Goal: Check status: Check status

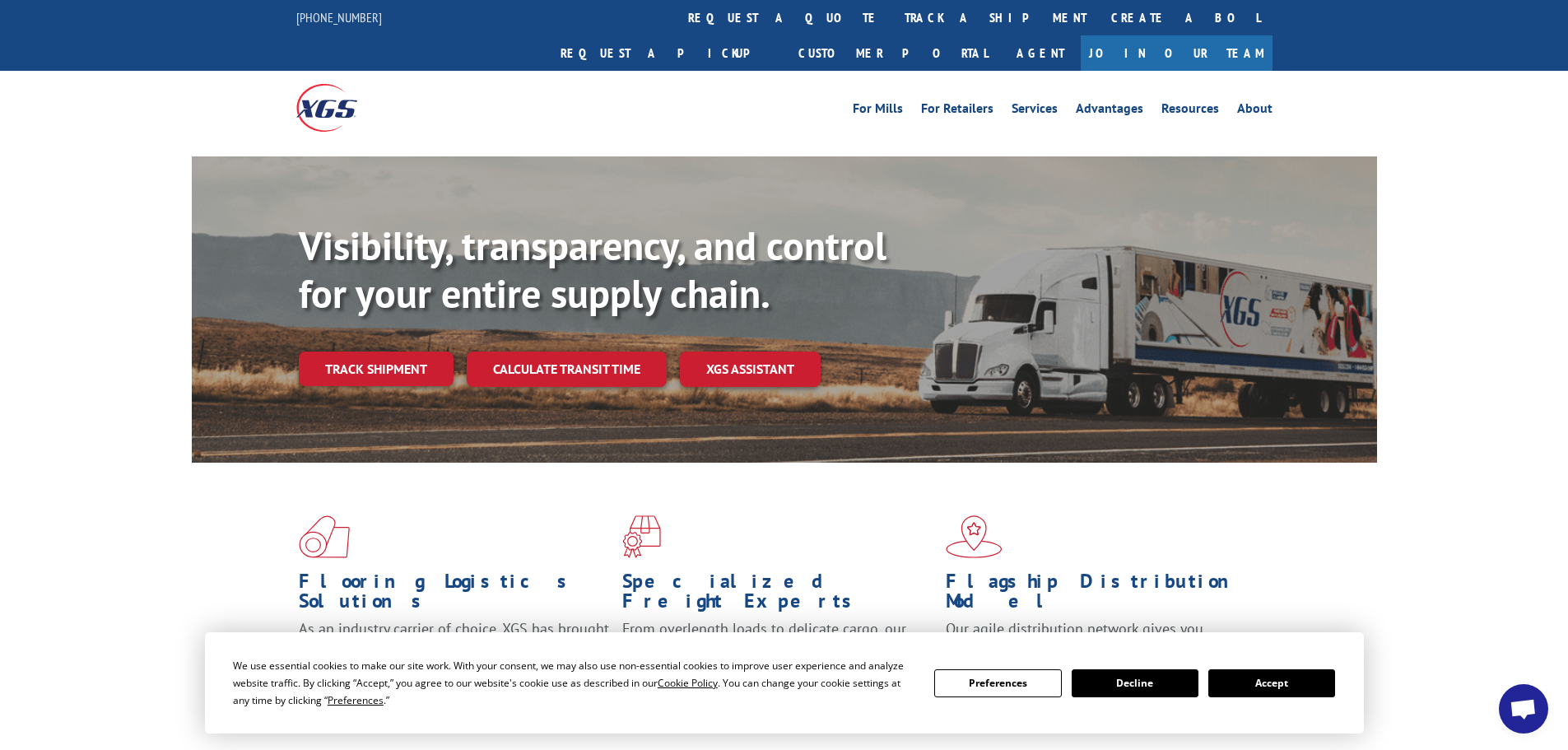
click at [1282, 685] on button "Accept" at bounding box center [1272, 683] width 127 height 28
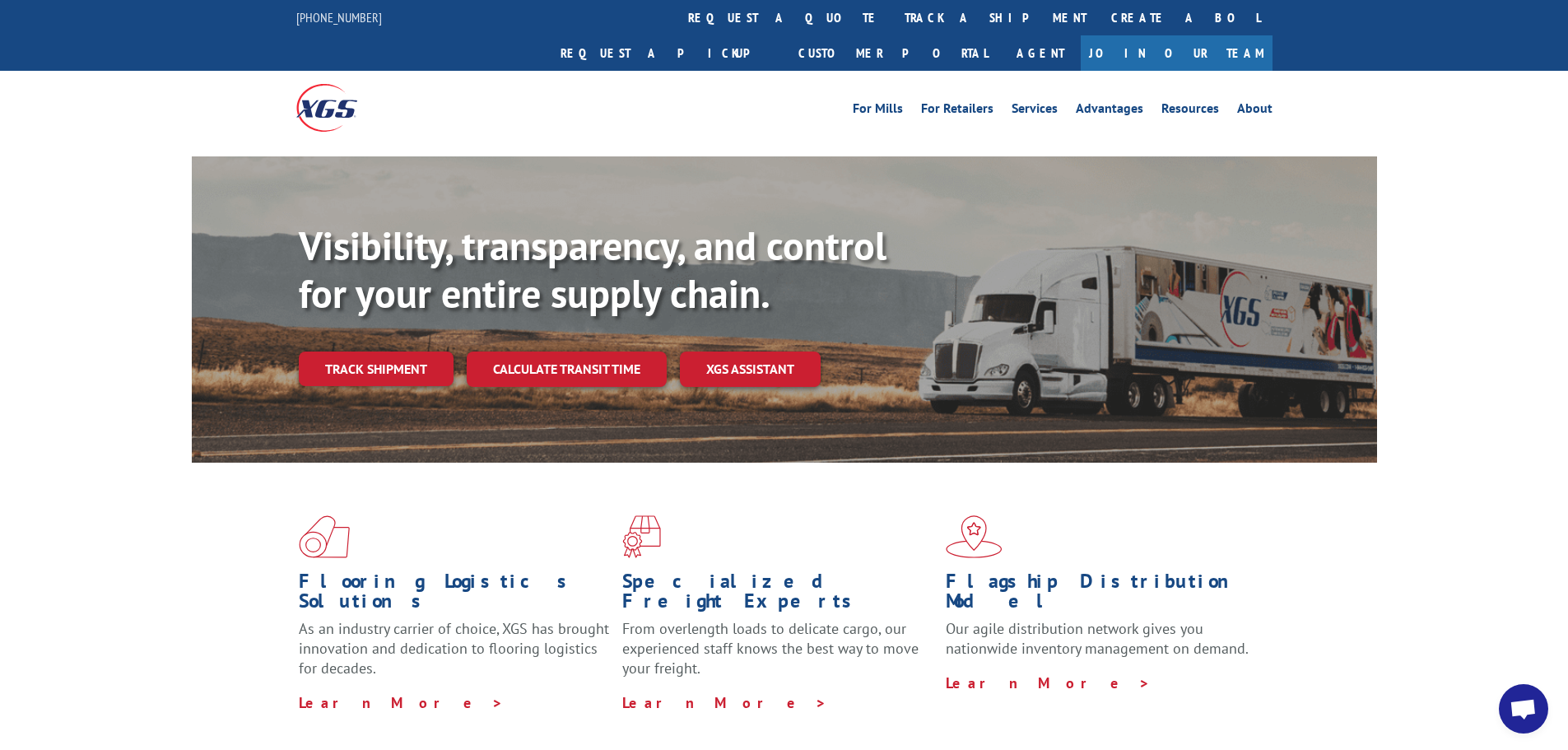
click at [398, 352] on link "Track shipment" at bounding box center [377, 369] width 155 height 34
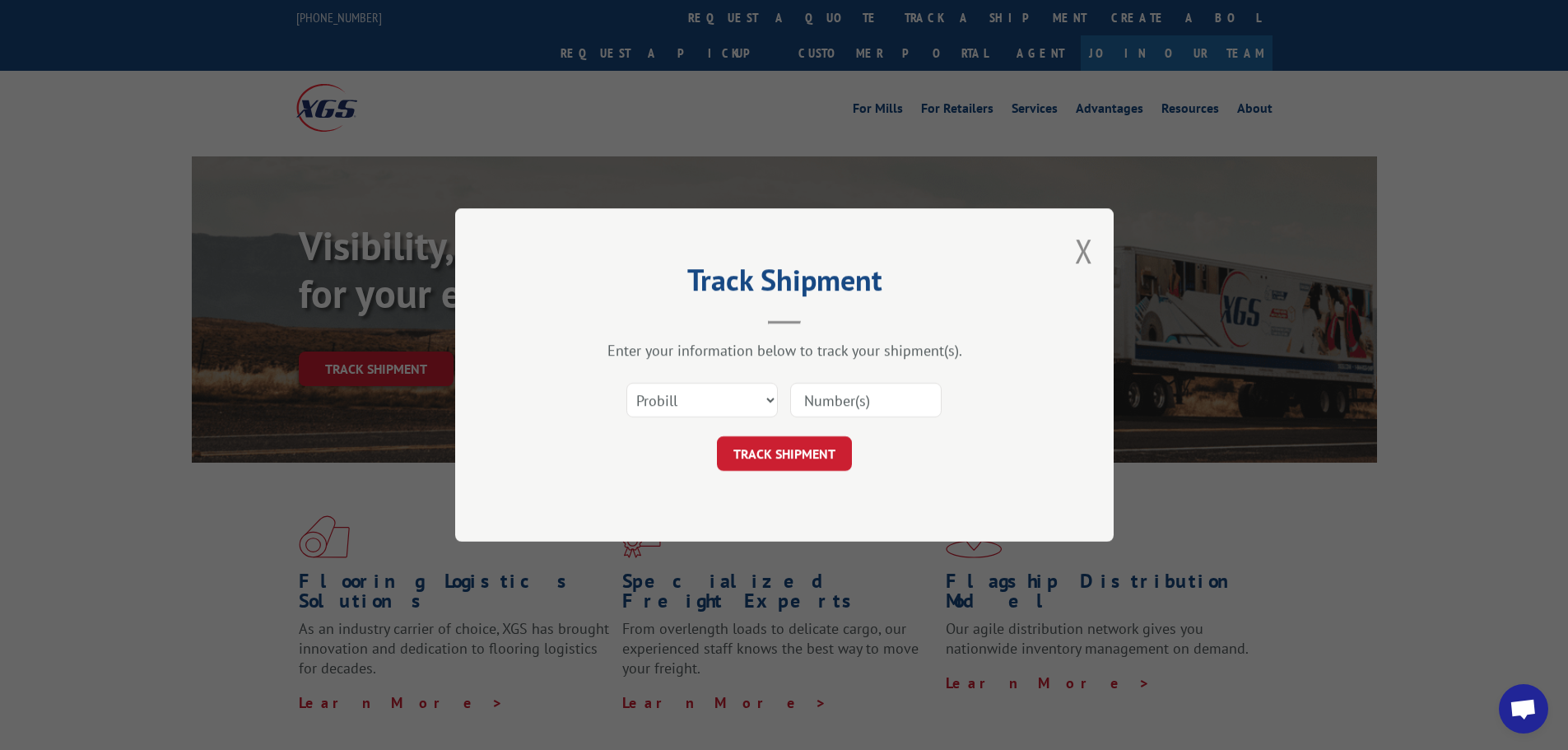
click at [826, 404] on input at bounding box center [866, 400] width 151 height 34
paste input "17001710"
type input "17001710"
click at [789, 446] on button "TRACK SHIPMENT" at bounding box center [784, 453] width 135 height 34
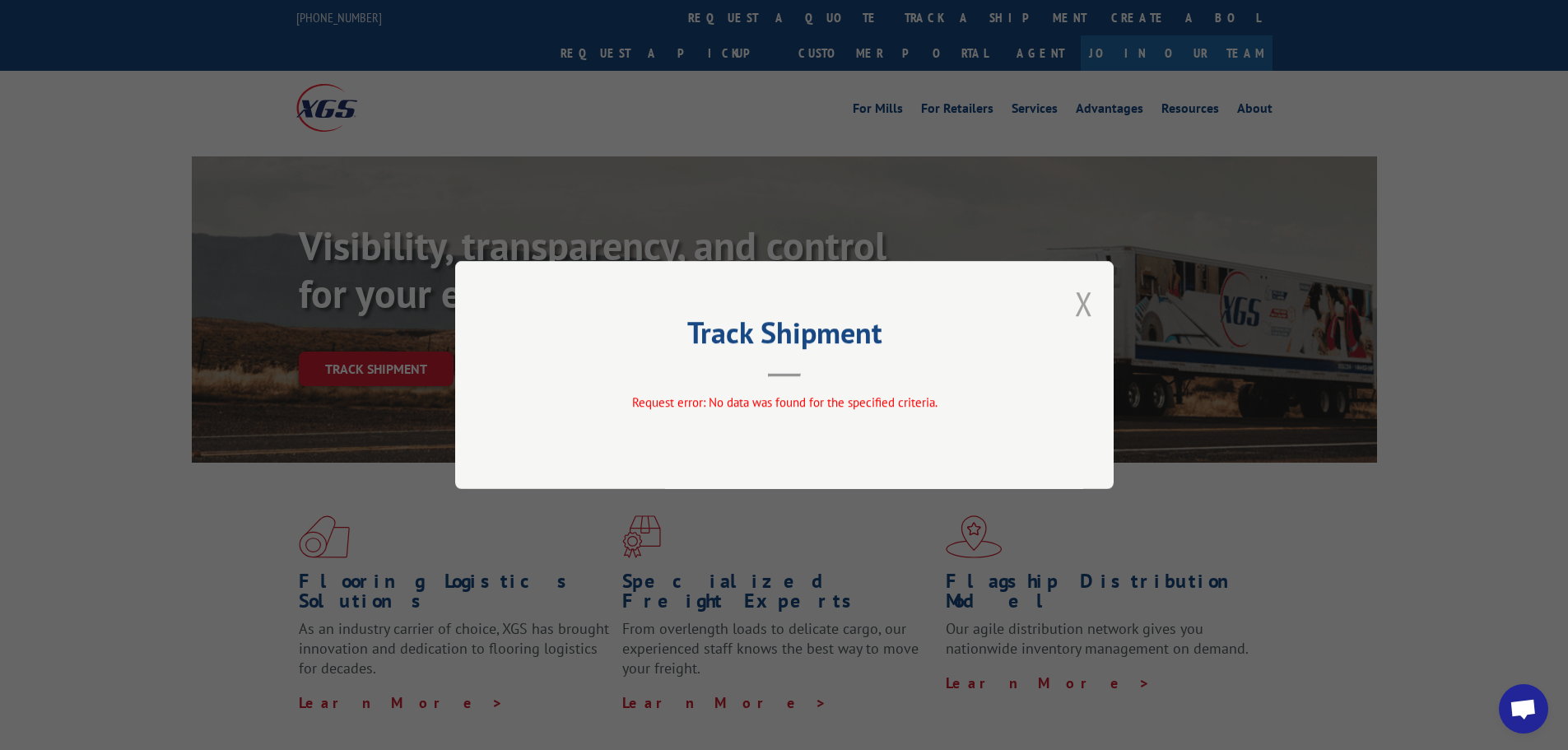
click at [1077, 303] on button "Close modal" at bounding box center [1084, 303] width 18 height 44
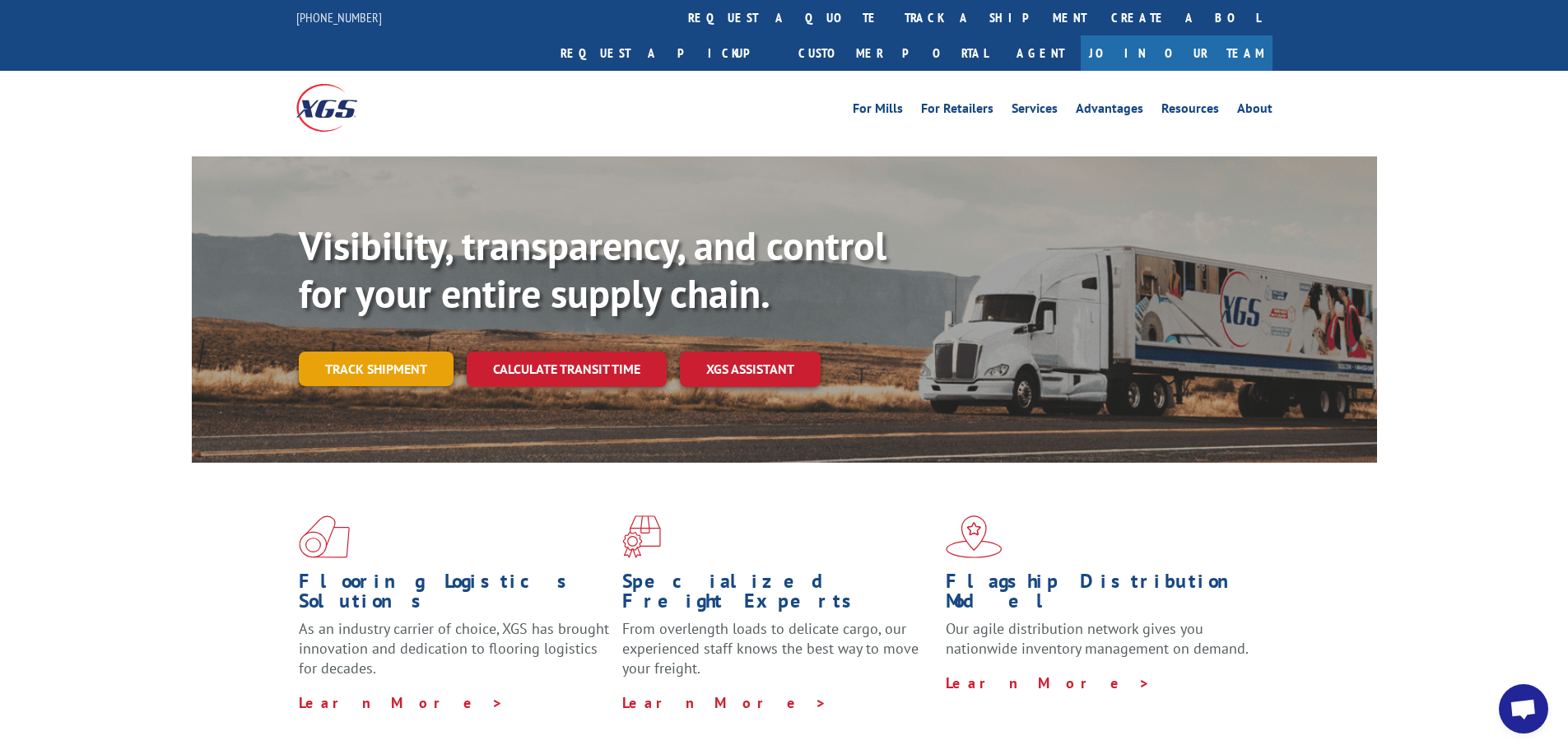
click at [389, 352] on link "Track shipment" at bounding box center [377, 369] width 155 height 34
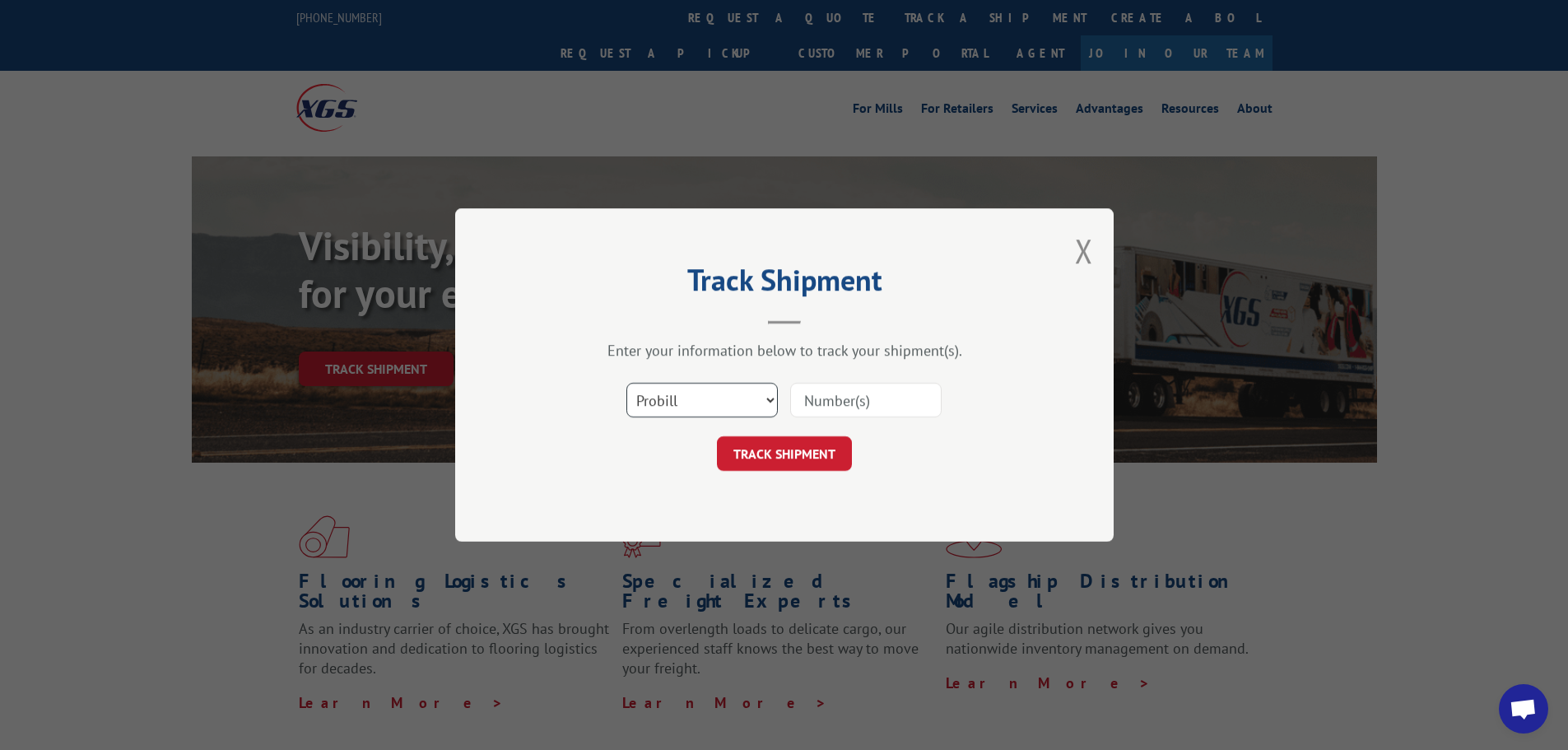
click at [770, 399] on select "Select category... Probill BOL PO" at bounding box center [702, 400] width 151 height 34
select select "po"
click at [626, 383] on select "Select category... Probill BOL PO" at bounding box center [702, 400] width 151 height 34
click at [833, 406] on input at bounding box center [866, 400] width 151 height 34
type input "17001710"
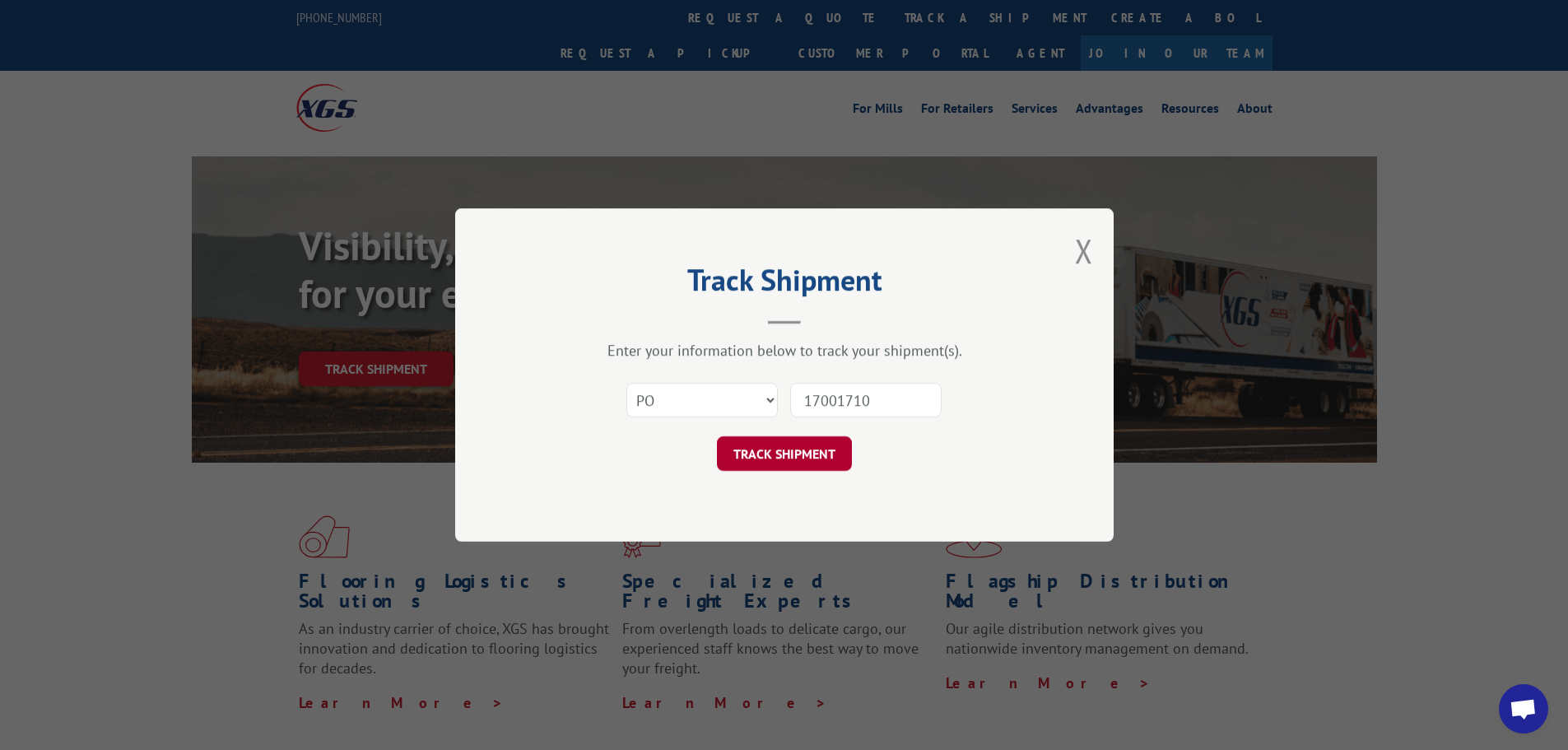
click at [815, 460] on button "TRACK SHIPMENT" at bounding box center [784, 453] width 135 height 34
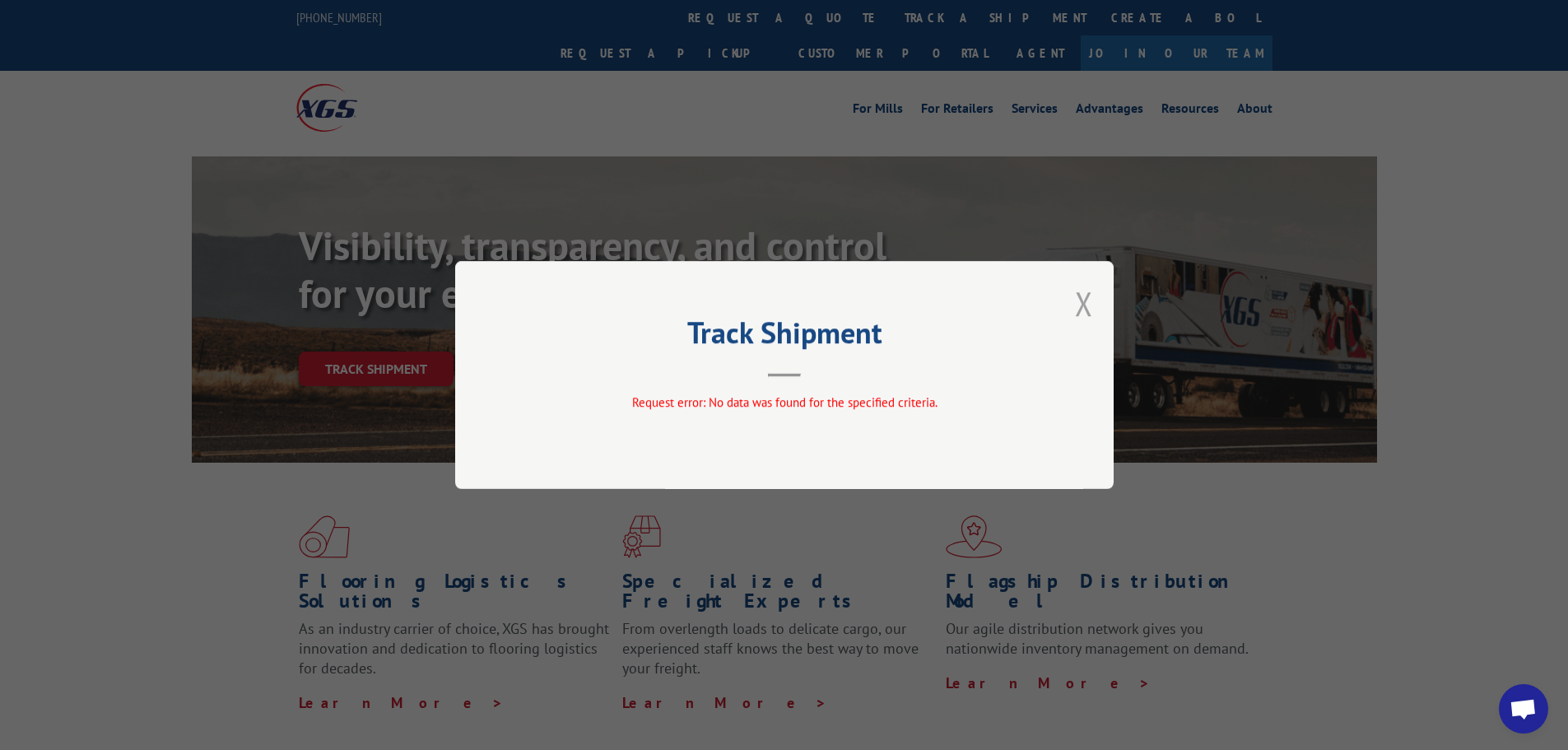
click at [1078, 306] on button "Close modal" at bounding box center [1084, 303] width 18 height 44
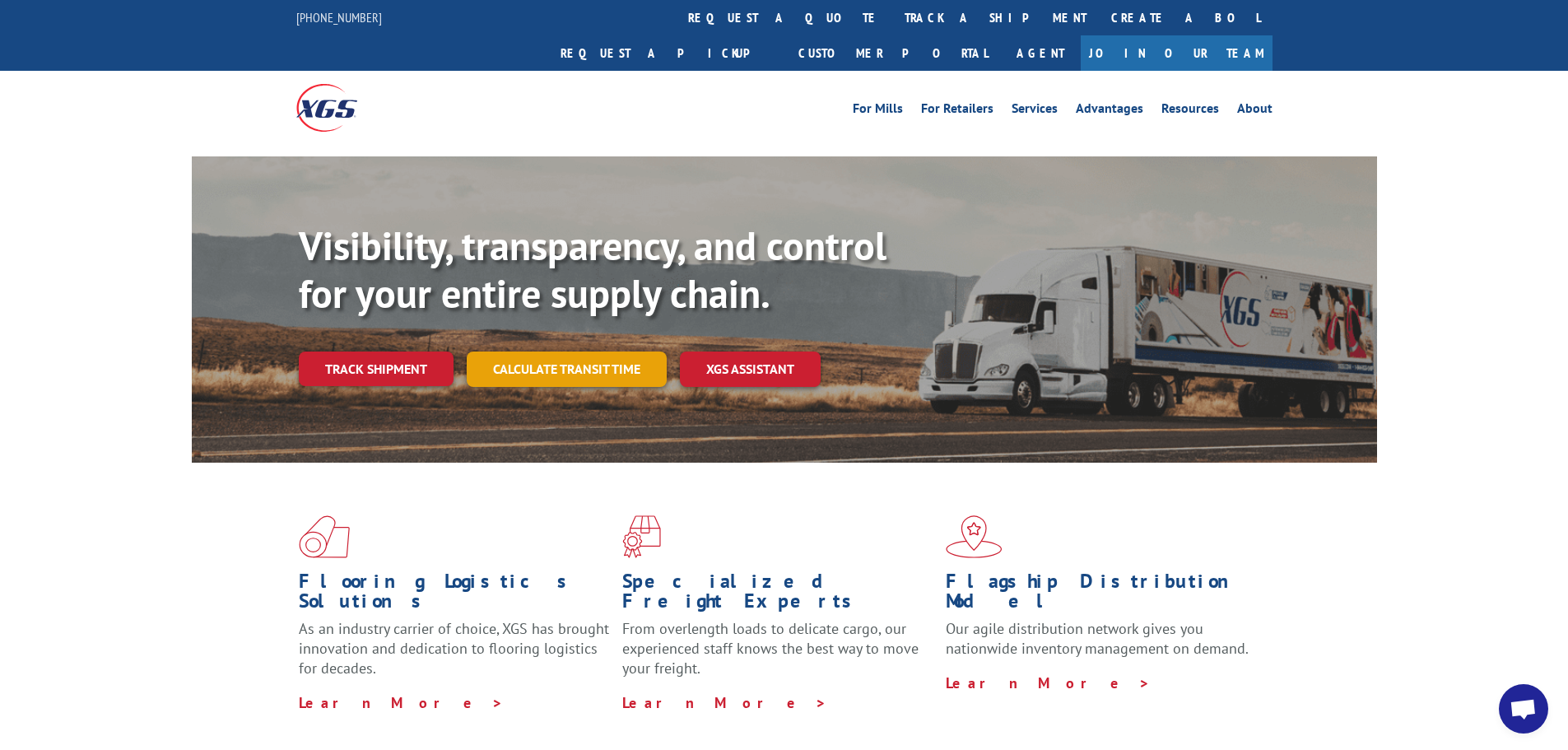
click at [577, 352] on link "Calculate transit time" at bounding box center [566, 369] width 200 height 35
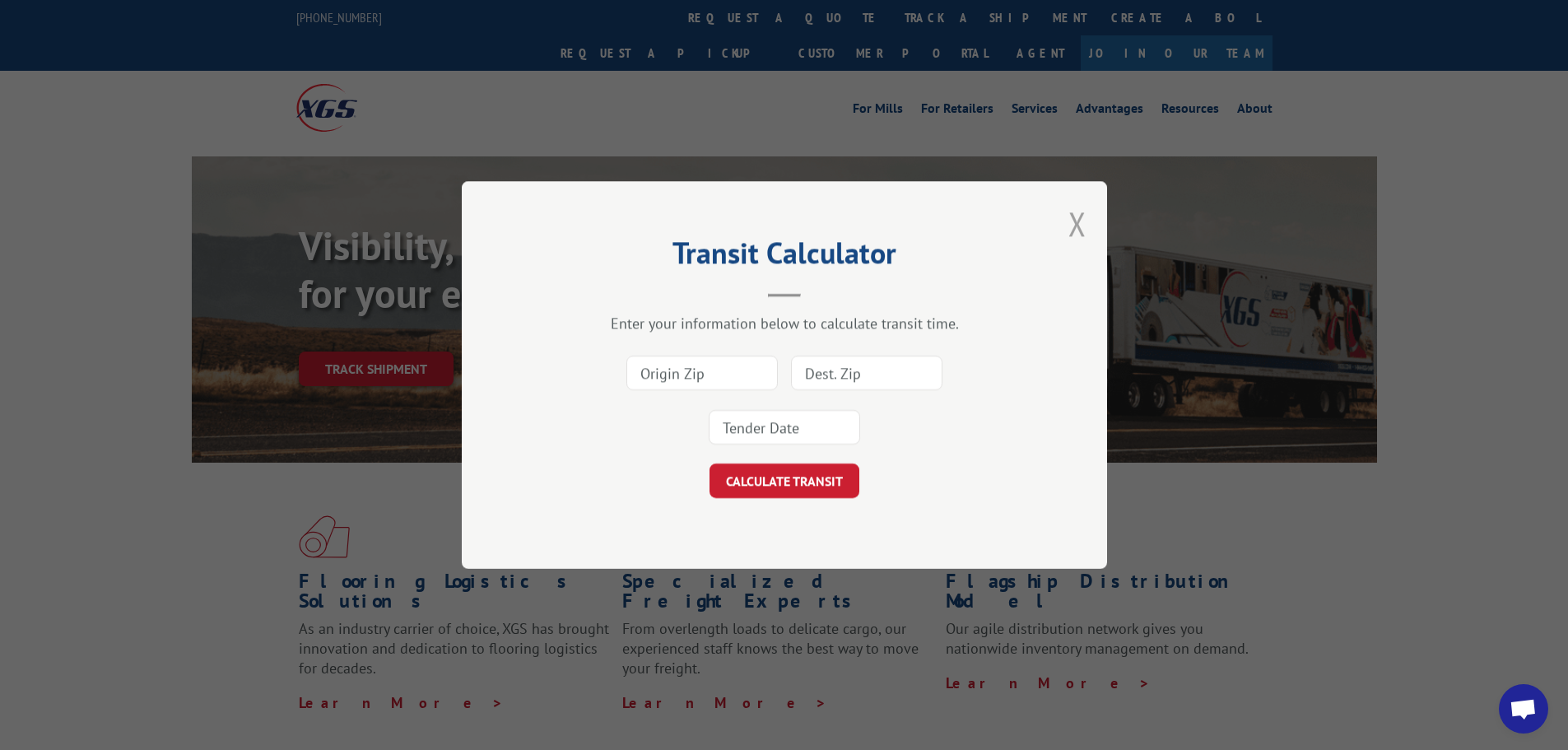
click at [1076, 225] on button "Close modal" at bounding box center [1078, 224] width 18 height 44
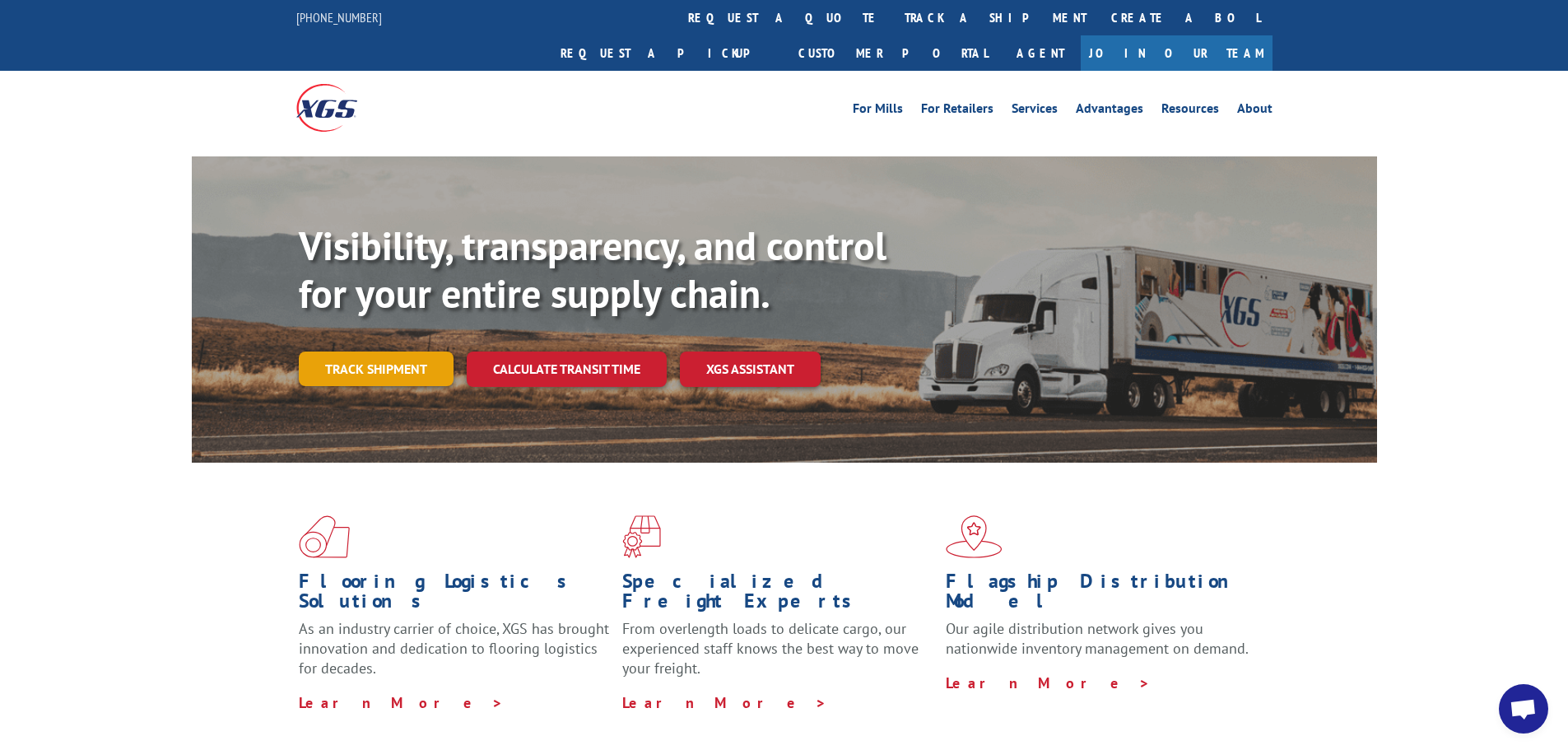
click at [333, 352] on link "Track shipment" at bounding box center [377, 369] width 155 height 34
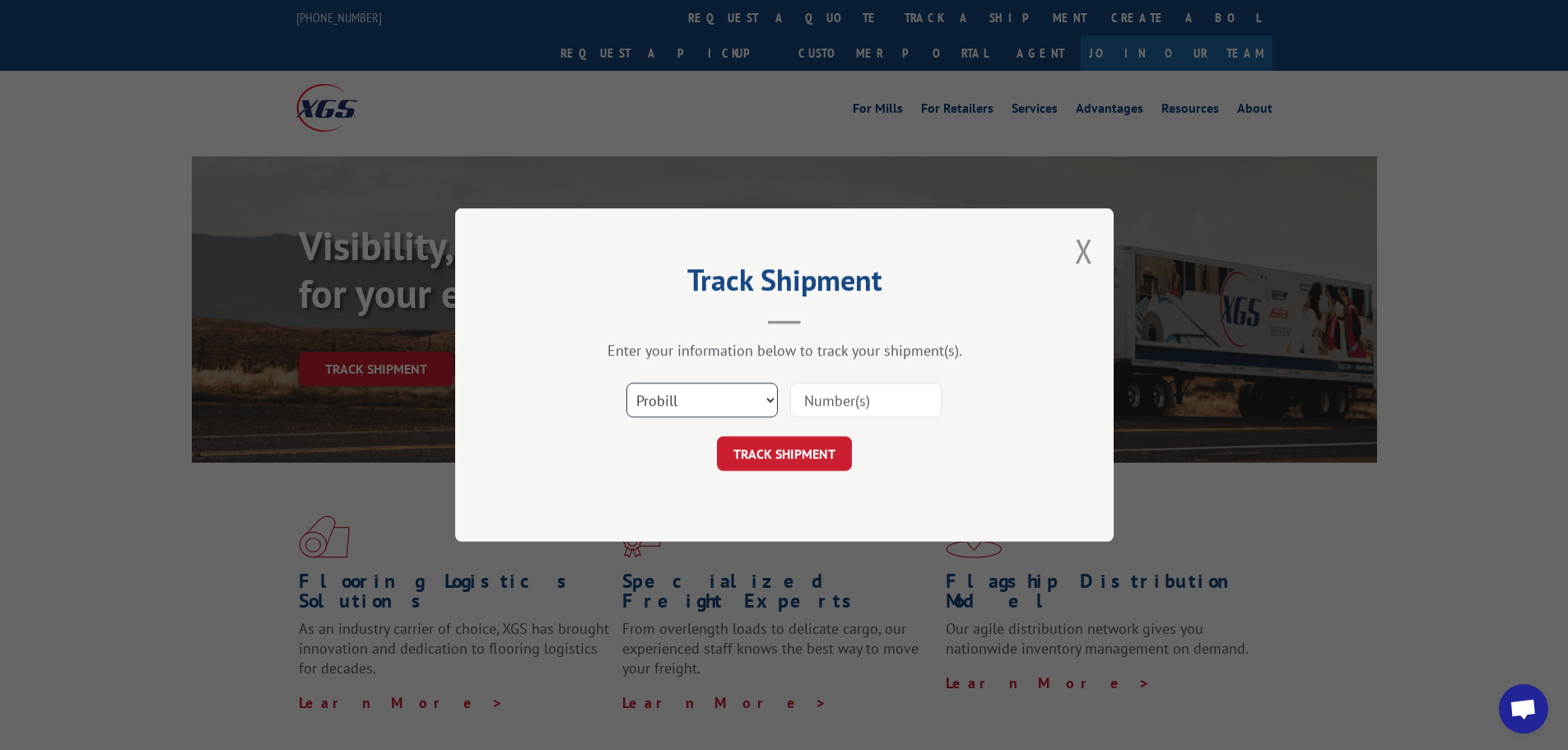
click at [761, 403] on select "Select category... Probill BOL PO" at bounding box center [702, 400] width 151 height 34
select select "bol"
click at [626, 383] on select "Select category... Probill BOL PO" at bounding box center [702, 400] width 151 height 34
click at [830, 400] on input at bounding box center [866, 400] width 151 height 34
paste input "17001710"
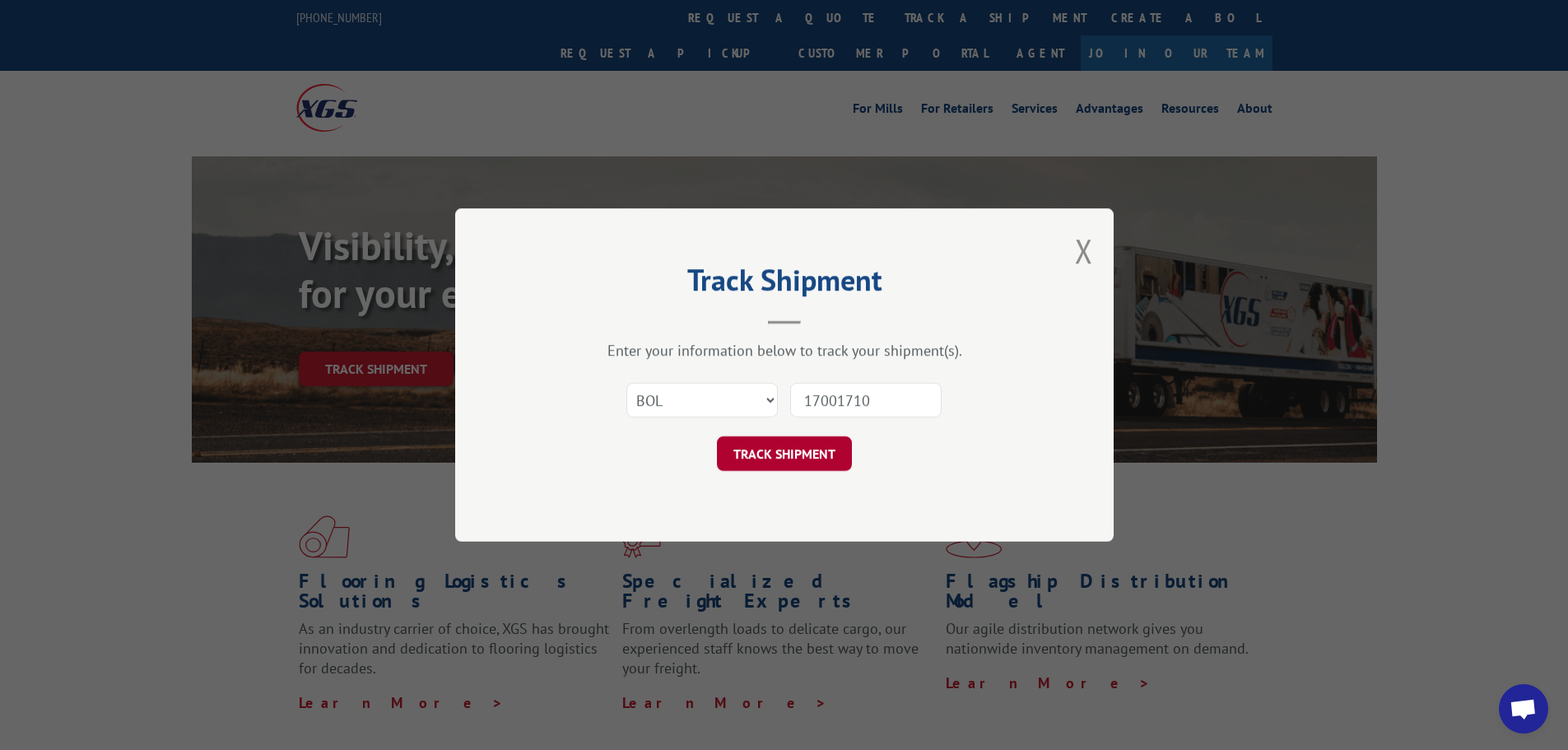
type input "17001710"
click at [769, 452] on button "TRACK SHIPMENT" at bounding box center [784, 453] width 135 height 34
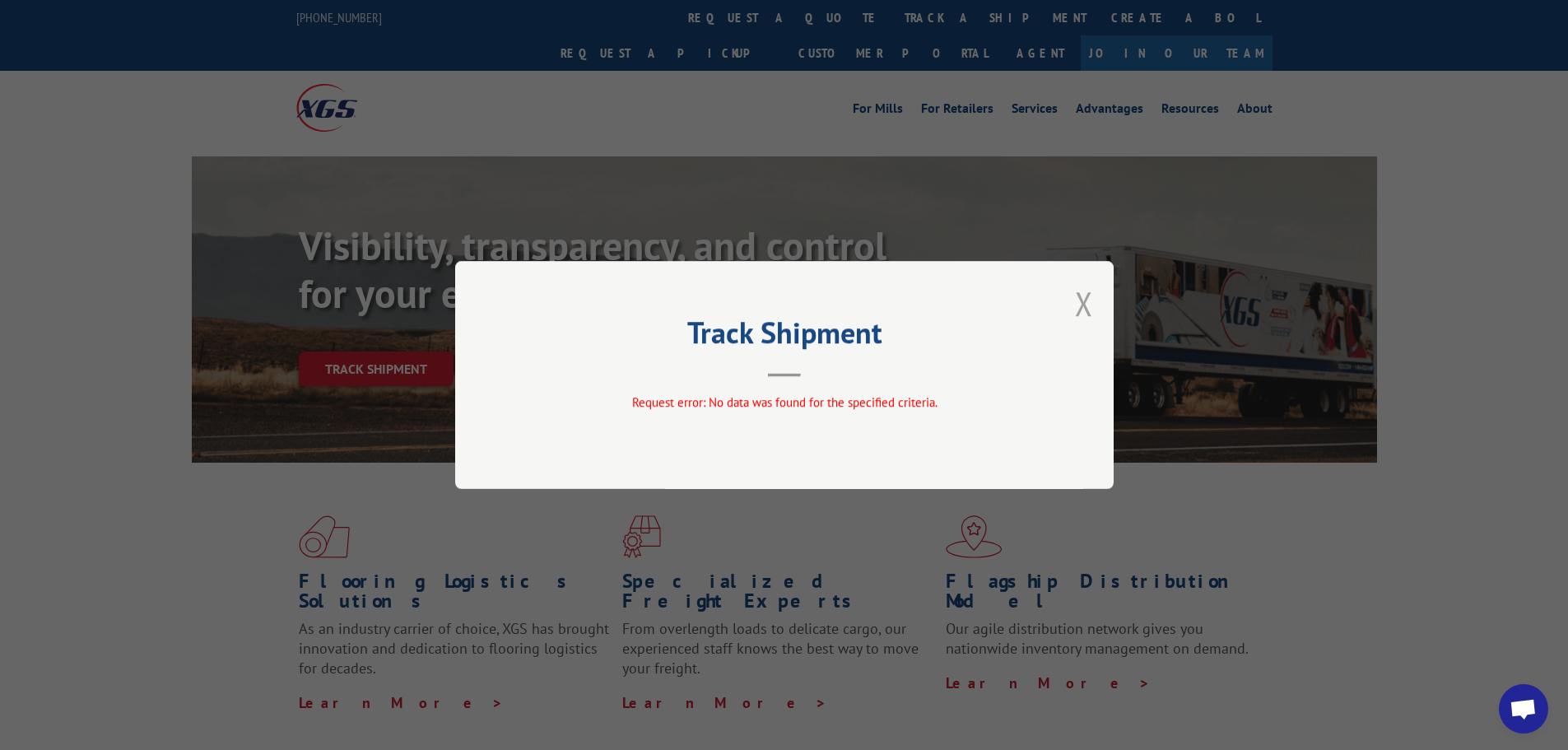
click at [1082, 304] on button "Close modal" at bounding box center [1084, 303] width 18 height 44
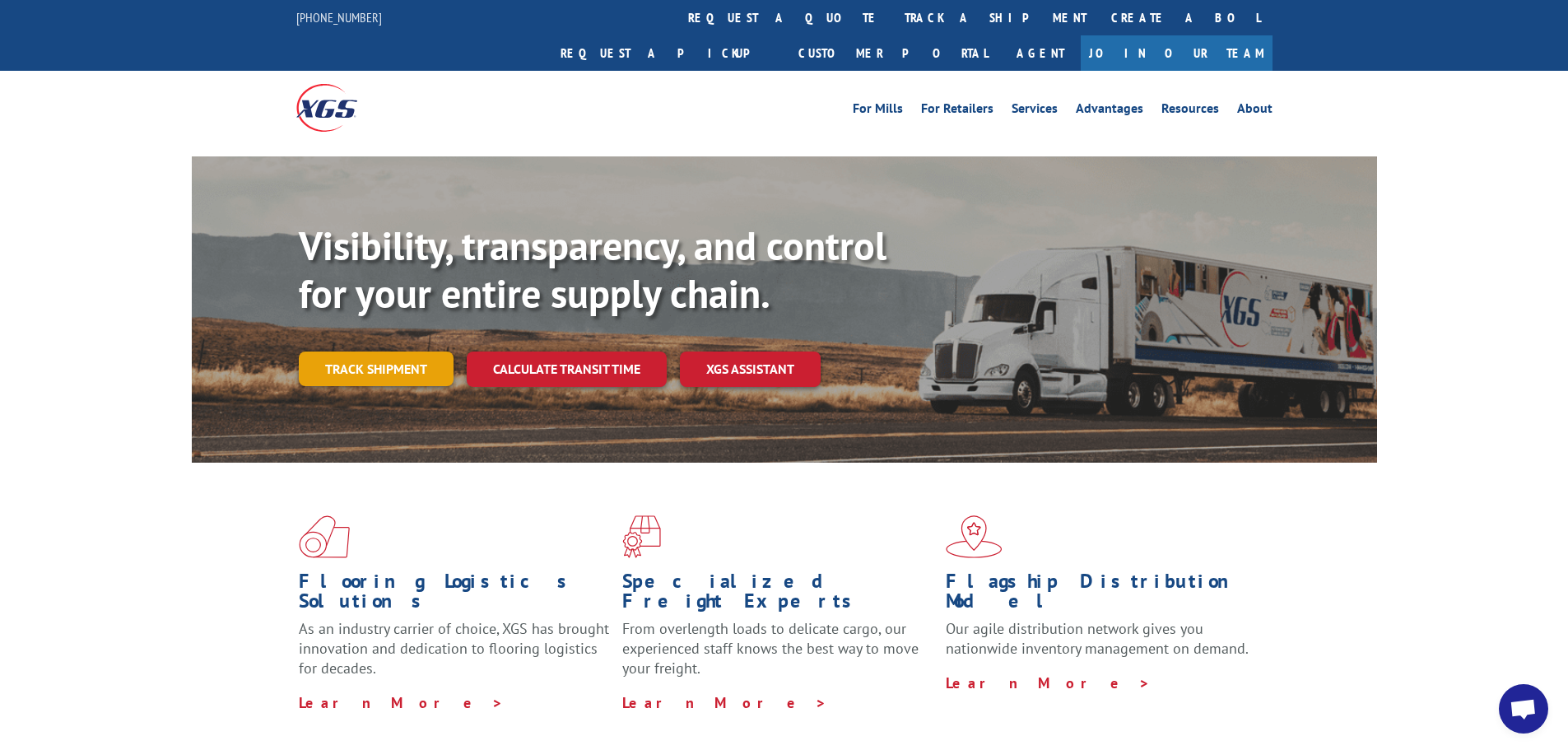
click at [368, 352] on link "Track shipment" at bounding box center [377, 369] width 155 height 34
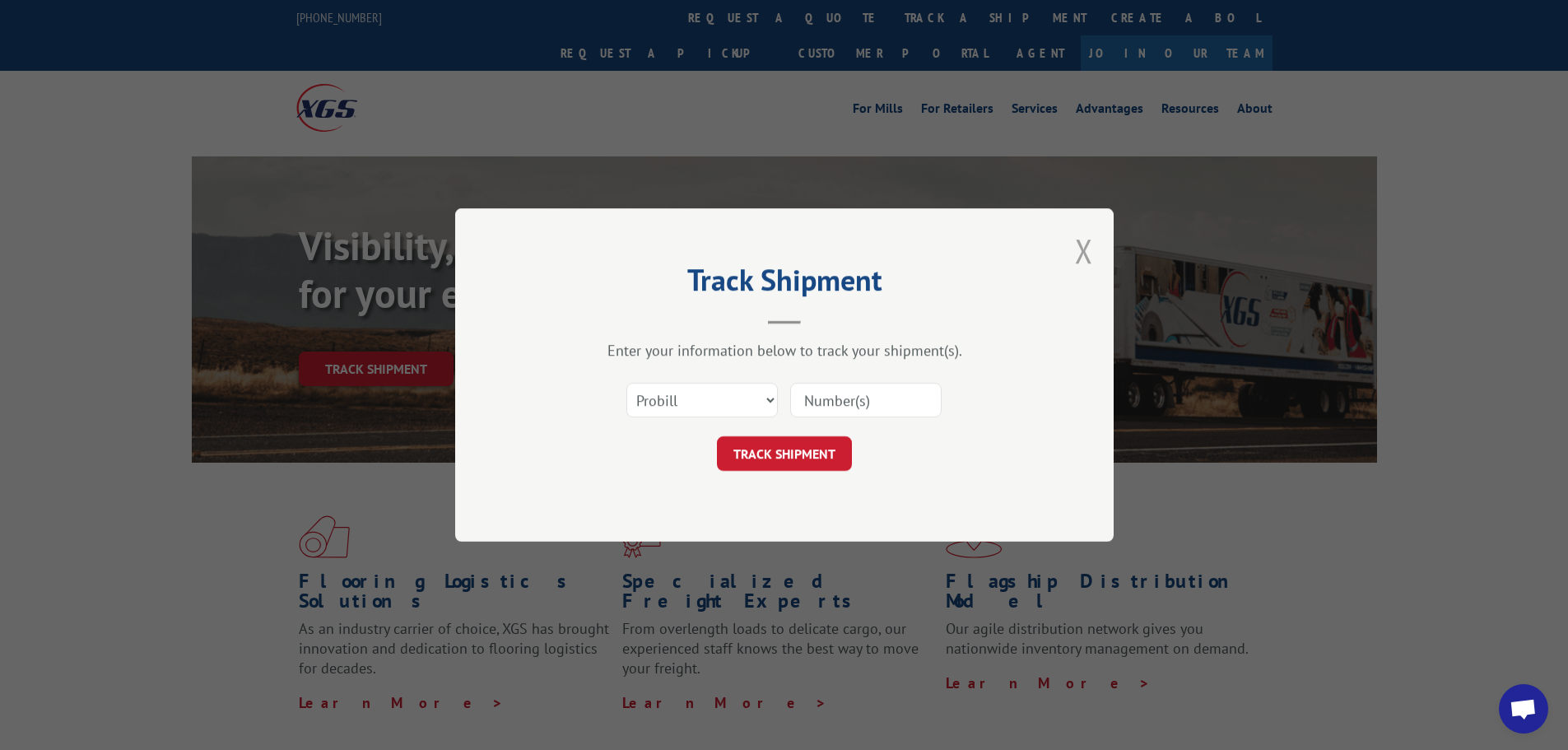
click at [1082, 246] on button "Close modal" at bounding box center [1084, 251] width 18 height 44
